Goal: Task Accomplishment & Management: Manage account settings

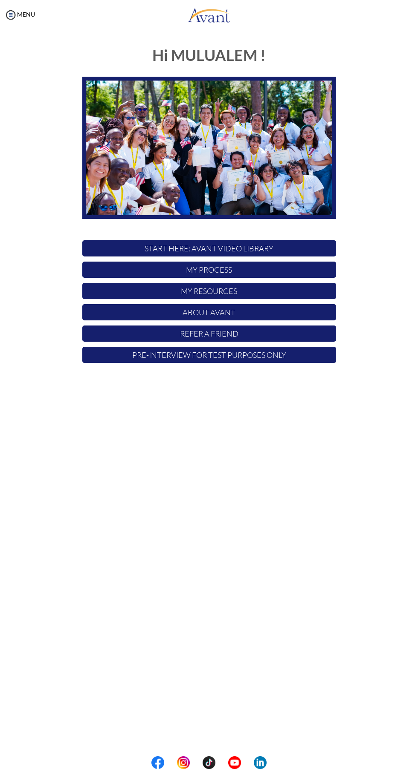
click at [286, 347] on p "Pre-Interview for test purposes only" at bounding box center [209, 355] width 254 height 16
click at [35, 25] on div "MENU" at bounding box center [17, 384] width 35 height 769
click at [34, 11] on link "MENU" at bounding box center [19, 14] width 31 height 7
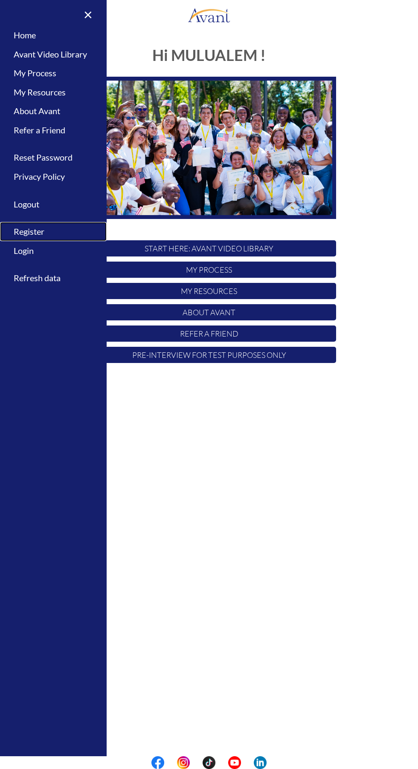
click at [41, 227] on link "Register" at bounding box center [53, 231] width 107 height 19
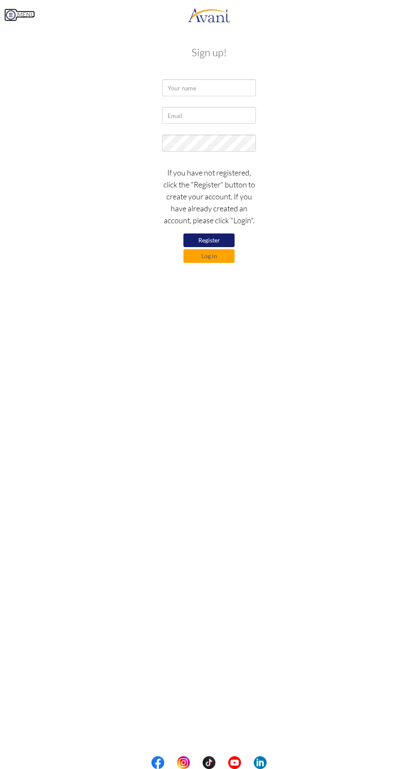
click at [23, 12] on link "MENU" at bounding box center [19, 14] width 31 height 7
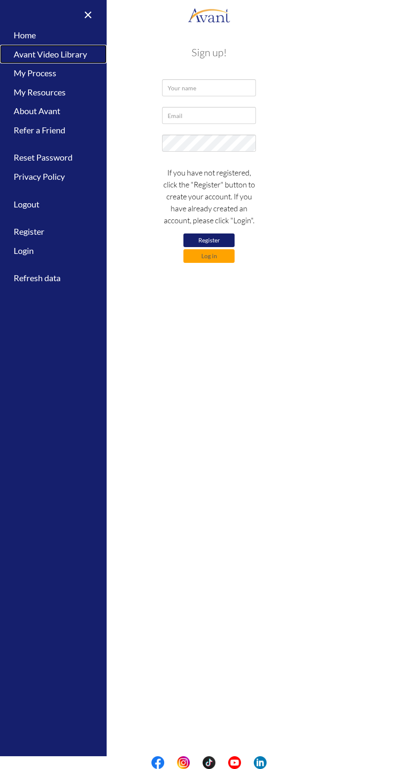
click at [62, 51] on link "Avant Video Library" at bounding box center [53, 54] width 107 height 19
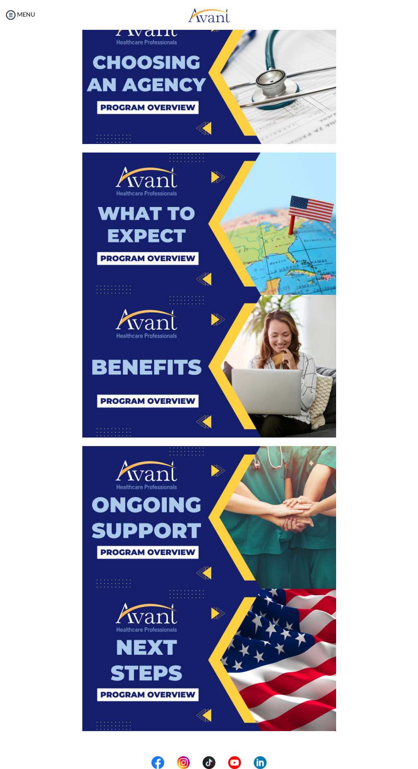
scroll to position [885, 0]
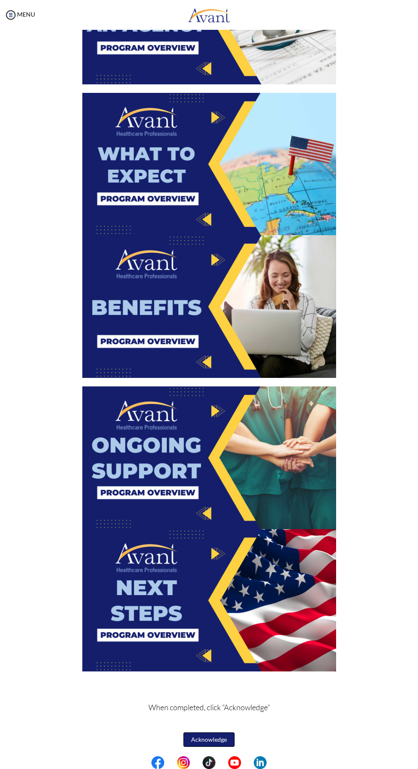
click at [216, 738] on button "Acknowledge" at bounding box center [208, 740] width 51 height 14
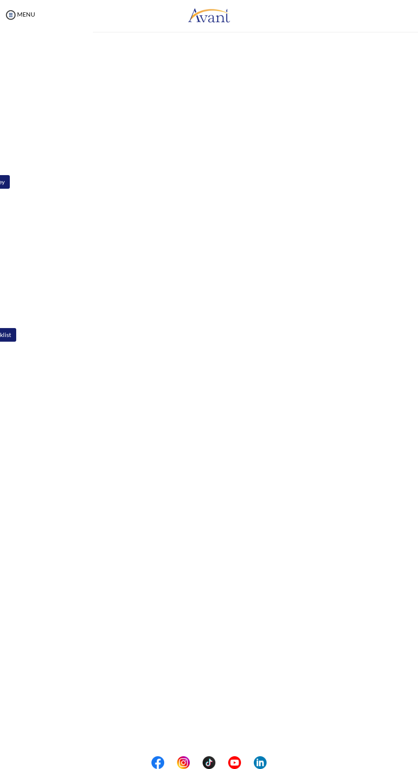
click at [32, 20] on div "MENU" at bounding box center [17, 384] width 35 height 769
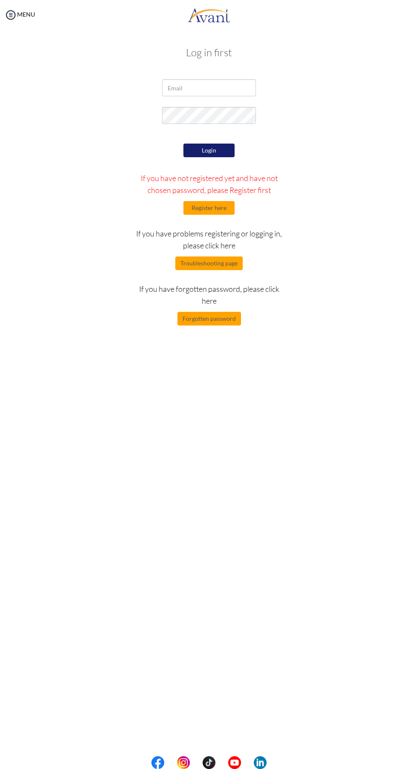
click at [32, 20] on div "MENU" at bounding box center [17, 384] width 35 height 769
click at [24, 15] on link "MENU" at bounding box center [19, 14] width 31 height 7
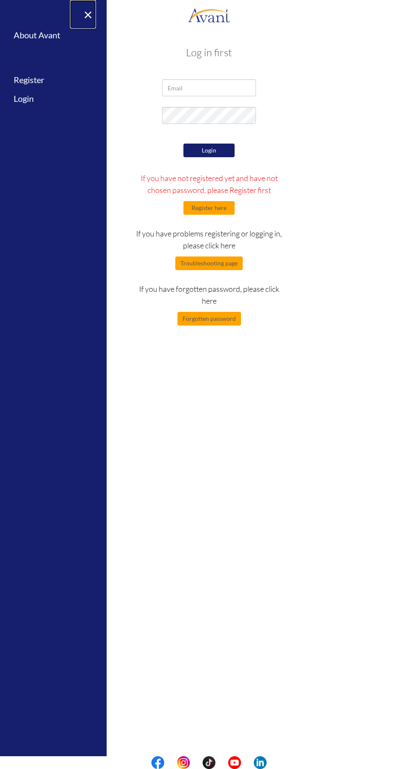
click at [83, 20] on link "×" at bounding box center [83, 14] width 26 height 29
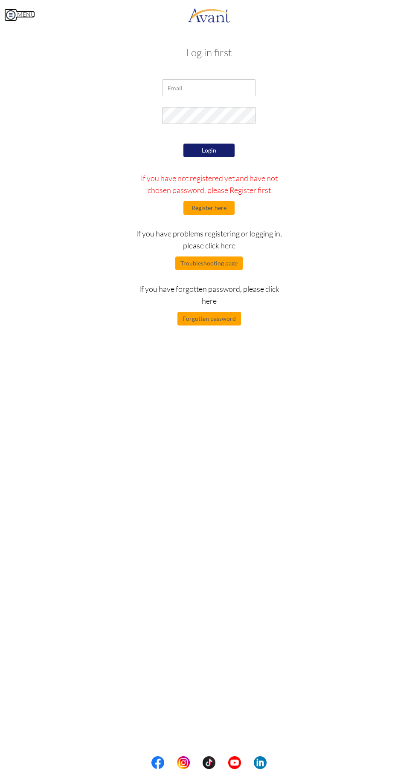
click at [26, 12] on link "MENU" at bounding box center [19, 14] width 31 height 7
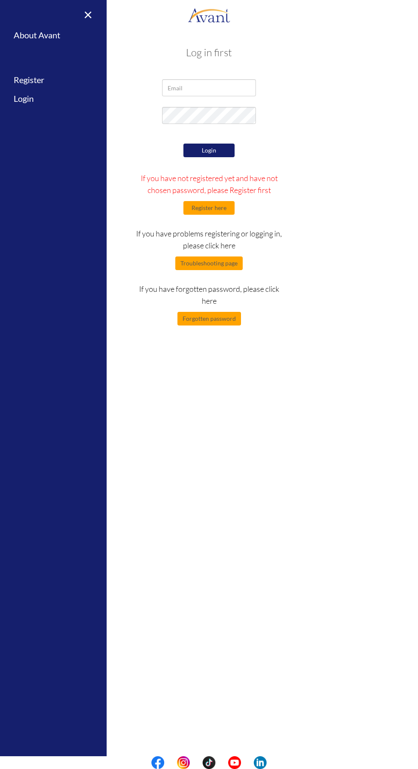
click at [344, 121] on div at bounding box center [209, 117] width 320 height 21
click at [311, 89] on div at bounding box center [209, 89] width 320 height 21
click at [344, 188] on div "Login If you have not registered yet and have not chosen password, please Regis…" at bounding box center [209, 234] width 320 height 184
click at [87, 8] on link "×" at bounding box center [83, 14] width 26 height 29
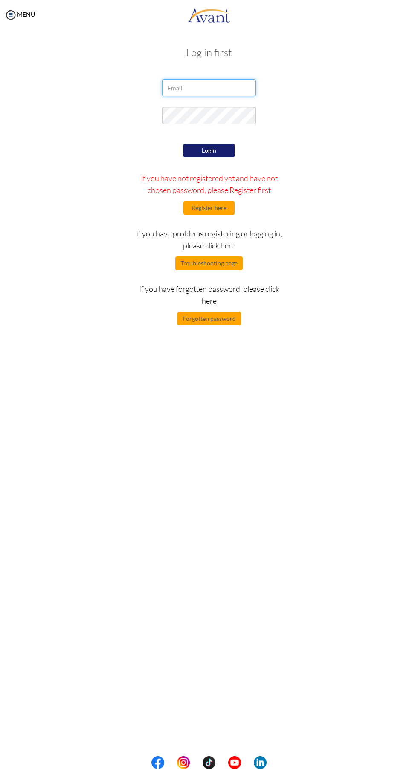
click at [231, 87] on input "email" at bounding box center [209, 87] width 94 height 17
type input "[EMAIL_ADDRESS][DOMAIN_NAME]"
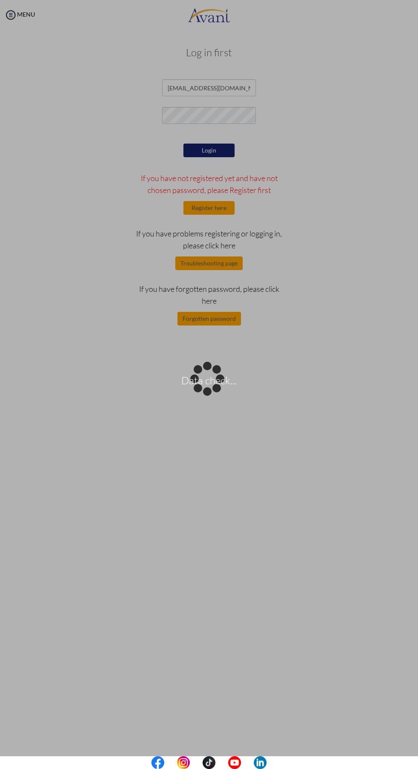
click at [214, 379] on div "Data check..." at bounding box center [209, 385] width 12 height 12
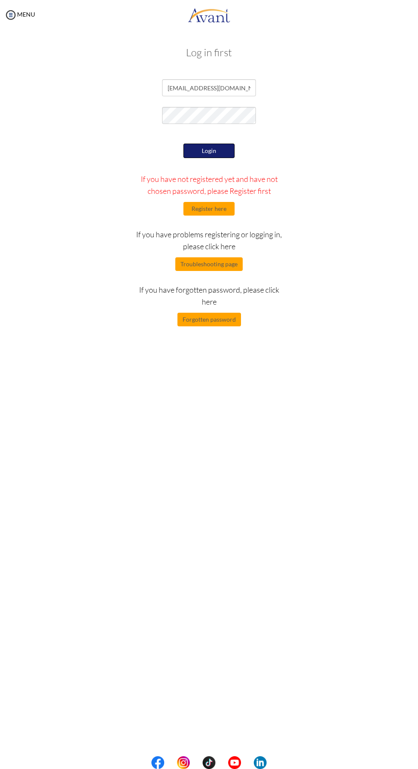
click at [214, 152] on button "Login" at bounding box center [208, 151] width 51 height 14
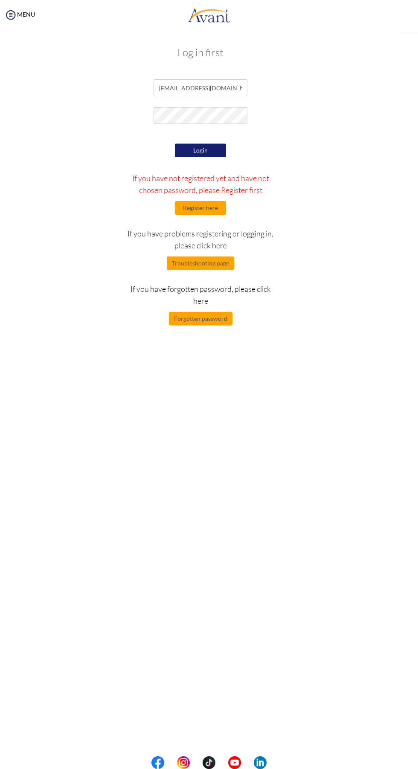
click at [219, 153] on button "Login" at bounding box center [200, 151] width 51 height 14
